Goal: Check status: Check status

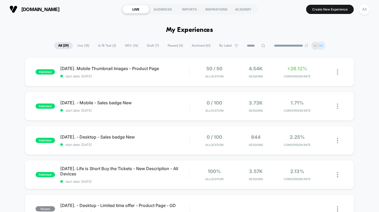
click at [121, 67] on span "[DATE]. Mobile Thumbnail Images - Product Page" at bounding box center [124, 68] width 129 height 5
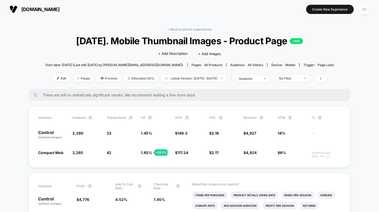
click at [196, 28] on link "< Back to all live experiences" at bounding box center [190, 29] width 44 height 4
